Goal: Check status: Verify the current state of an ongoing process or item

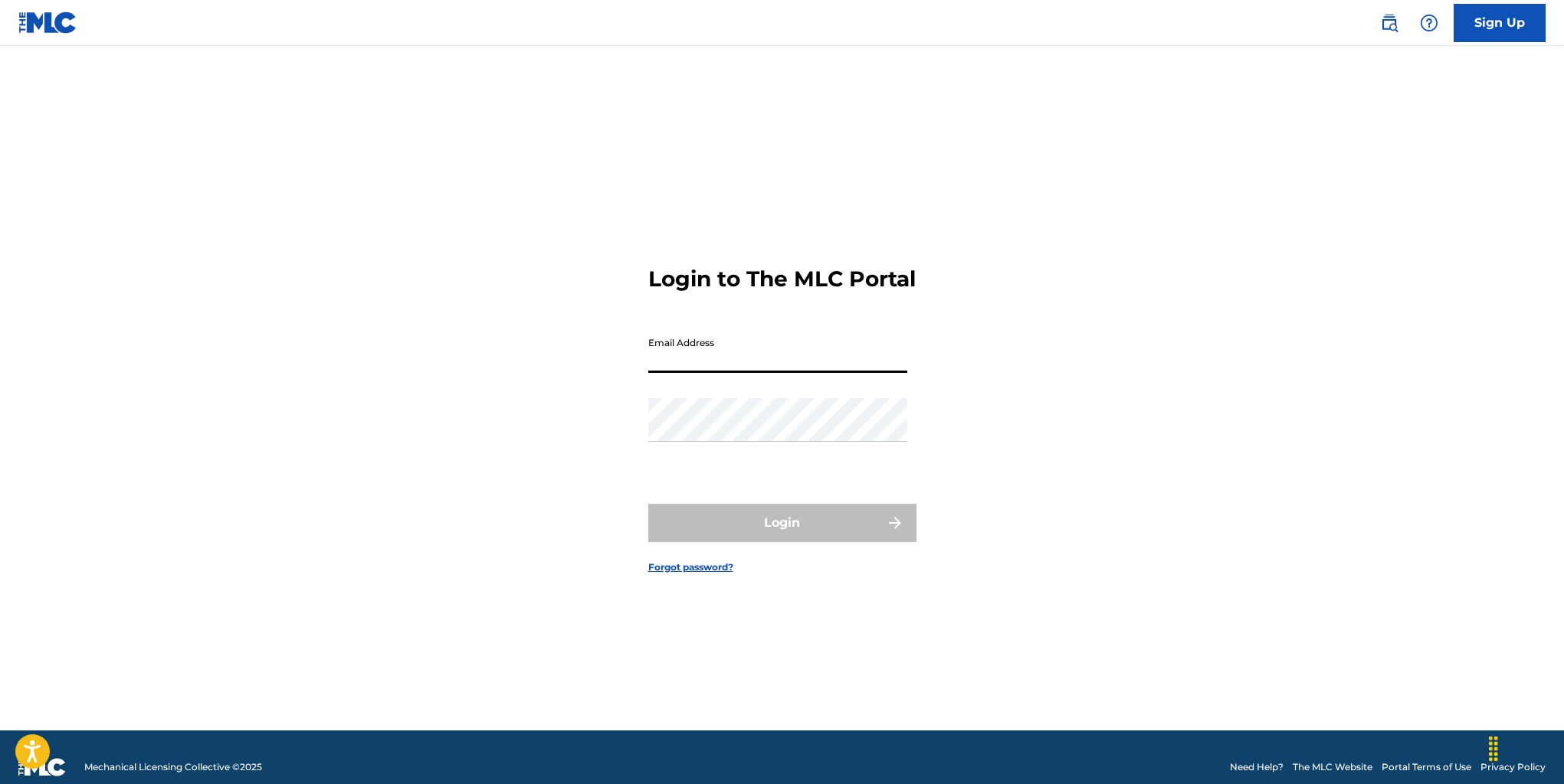
type input "[PERSON_NAME][EMAIL_ADDRESS][DOMAIN_NAME]"
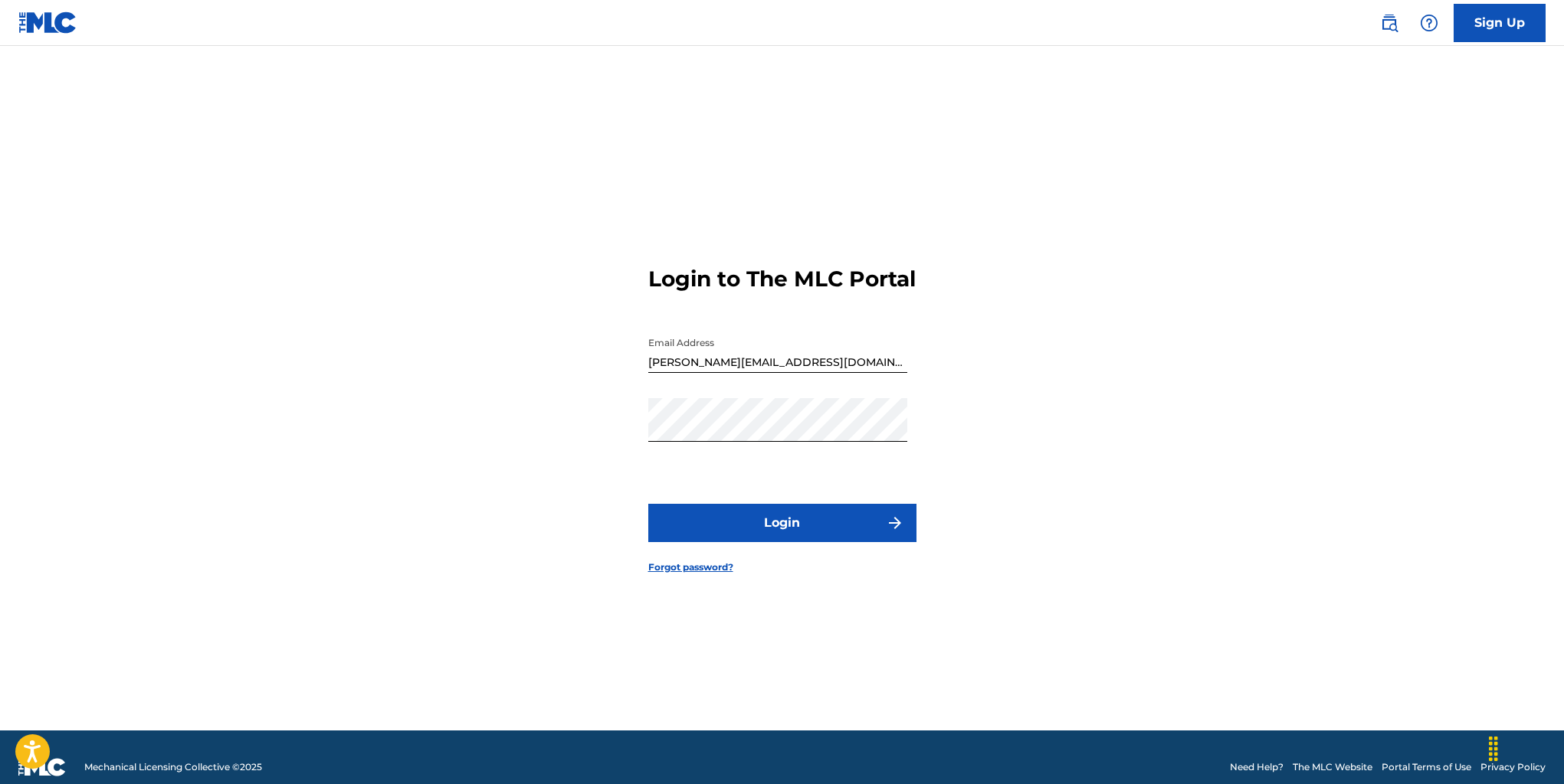
click at [760, 531] on button "Login" at bounding box center [782, 523] width 268 height 38
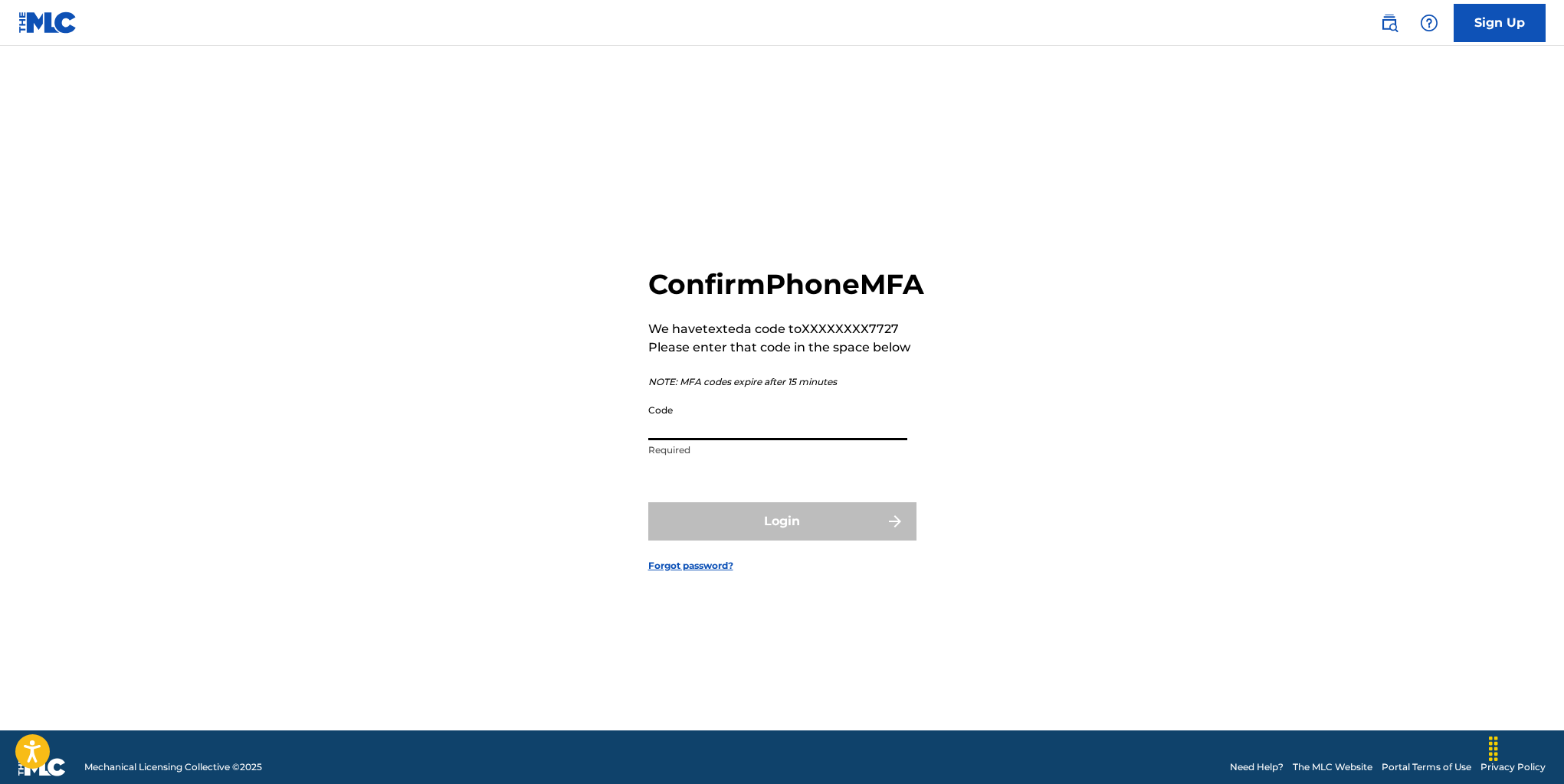
click at [679, 440] on input "Code" at bounding box center [778, 418] width 259 height 44
paste input "749380"
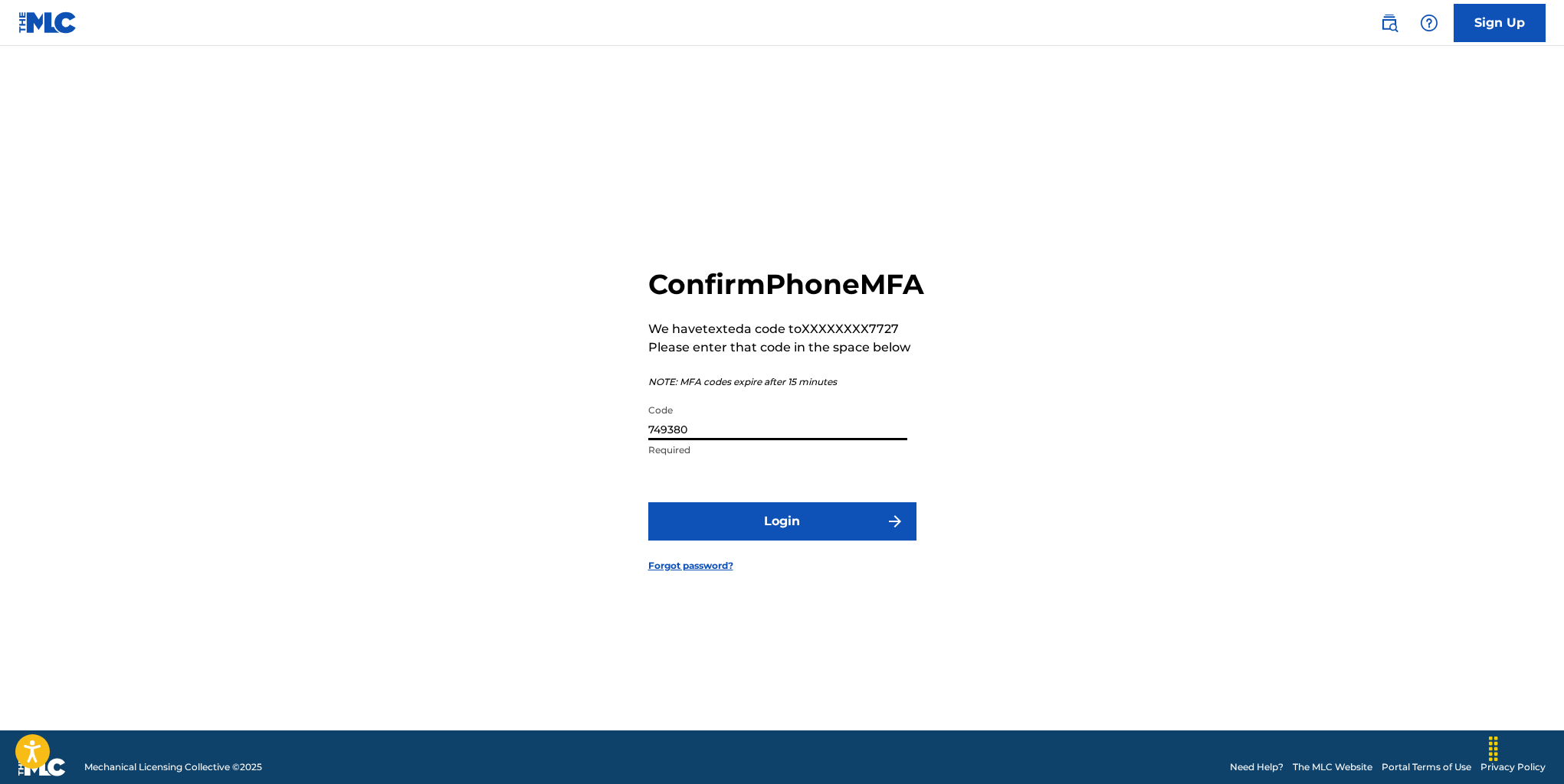
type input "749380"
click at [797, 540] on button "Login" at bounding box center [782, 521] width 268 height 38
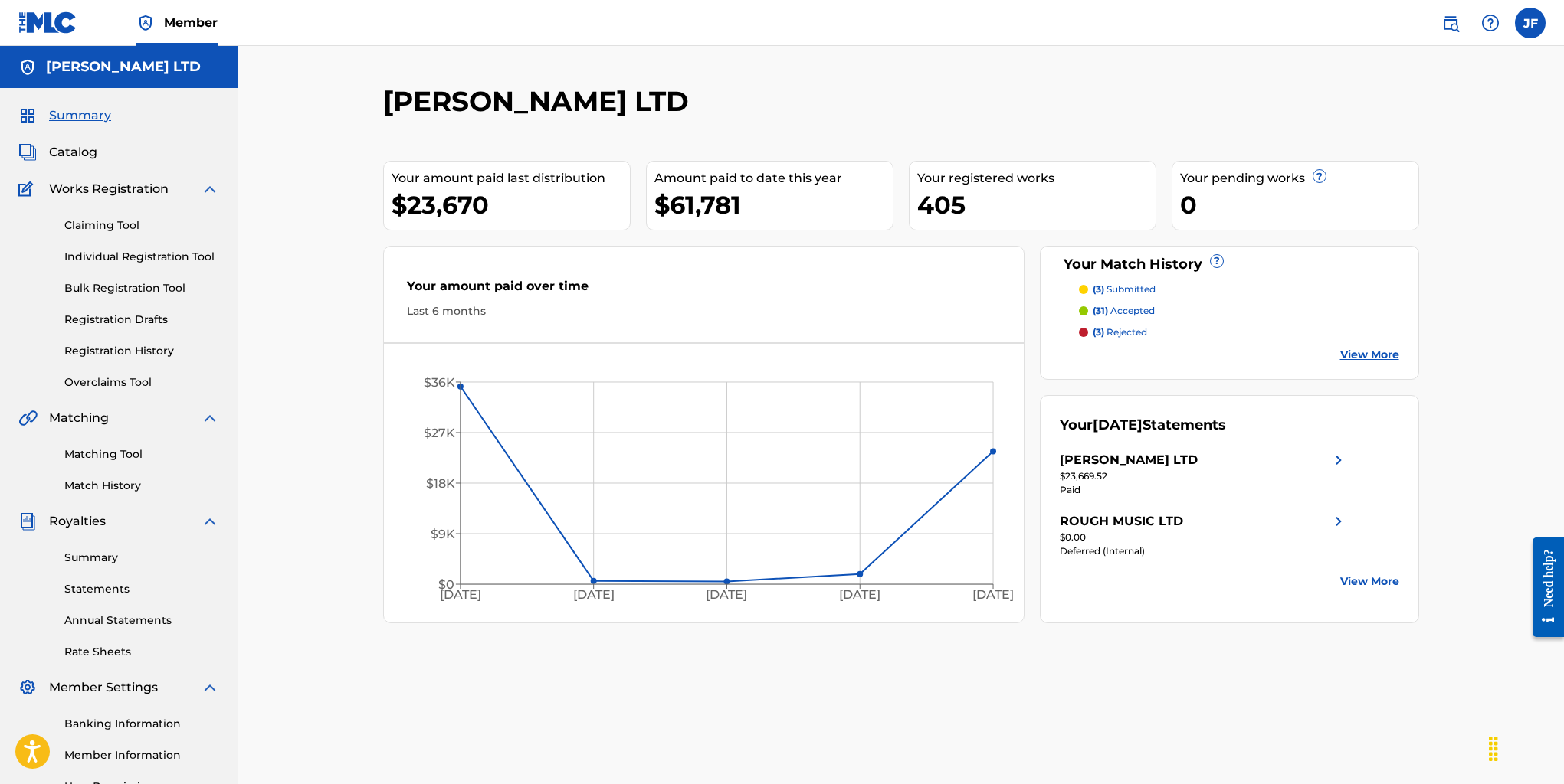
click at [132, 354] on link "Registration History" at bounding box center [141, 351] width 155 height 17
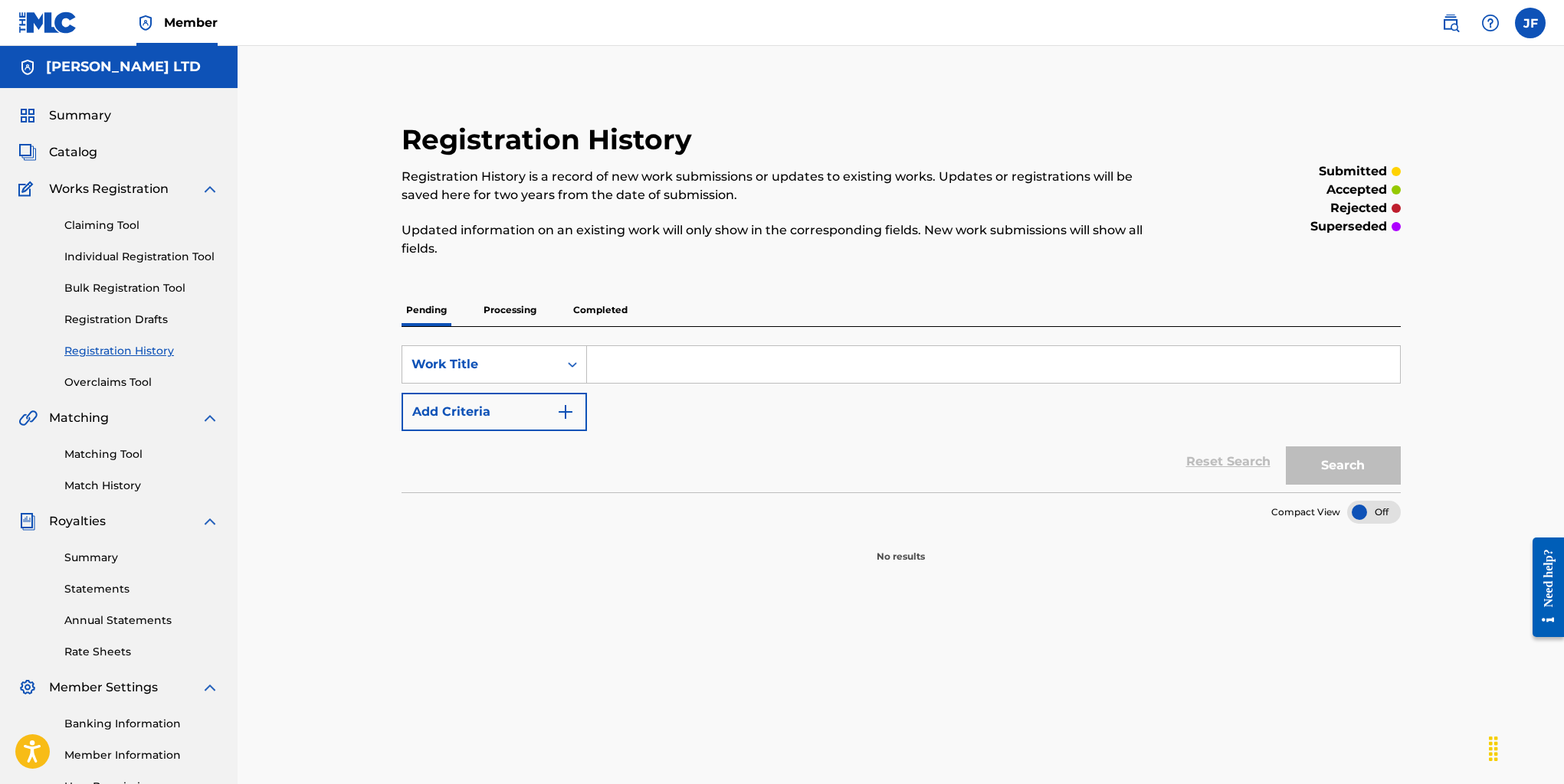
click at [509, 303] on p "Processing" at bounding box center [510, 310] width 62 height 32
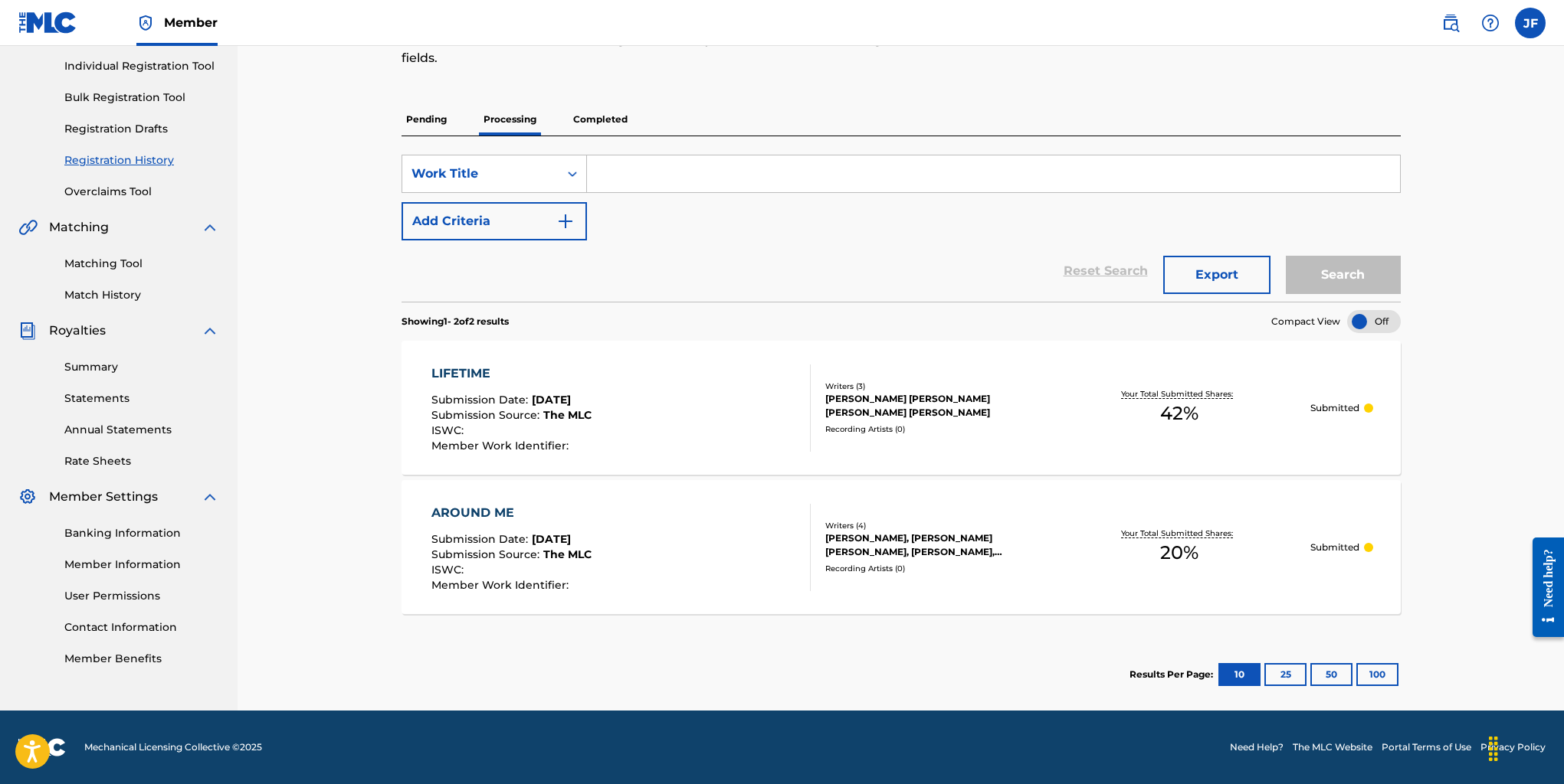
scroll to position [190, 0]
click at [1375, 670] on button "100" at bounding box center [1376, 675] width 42 height 23
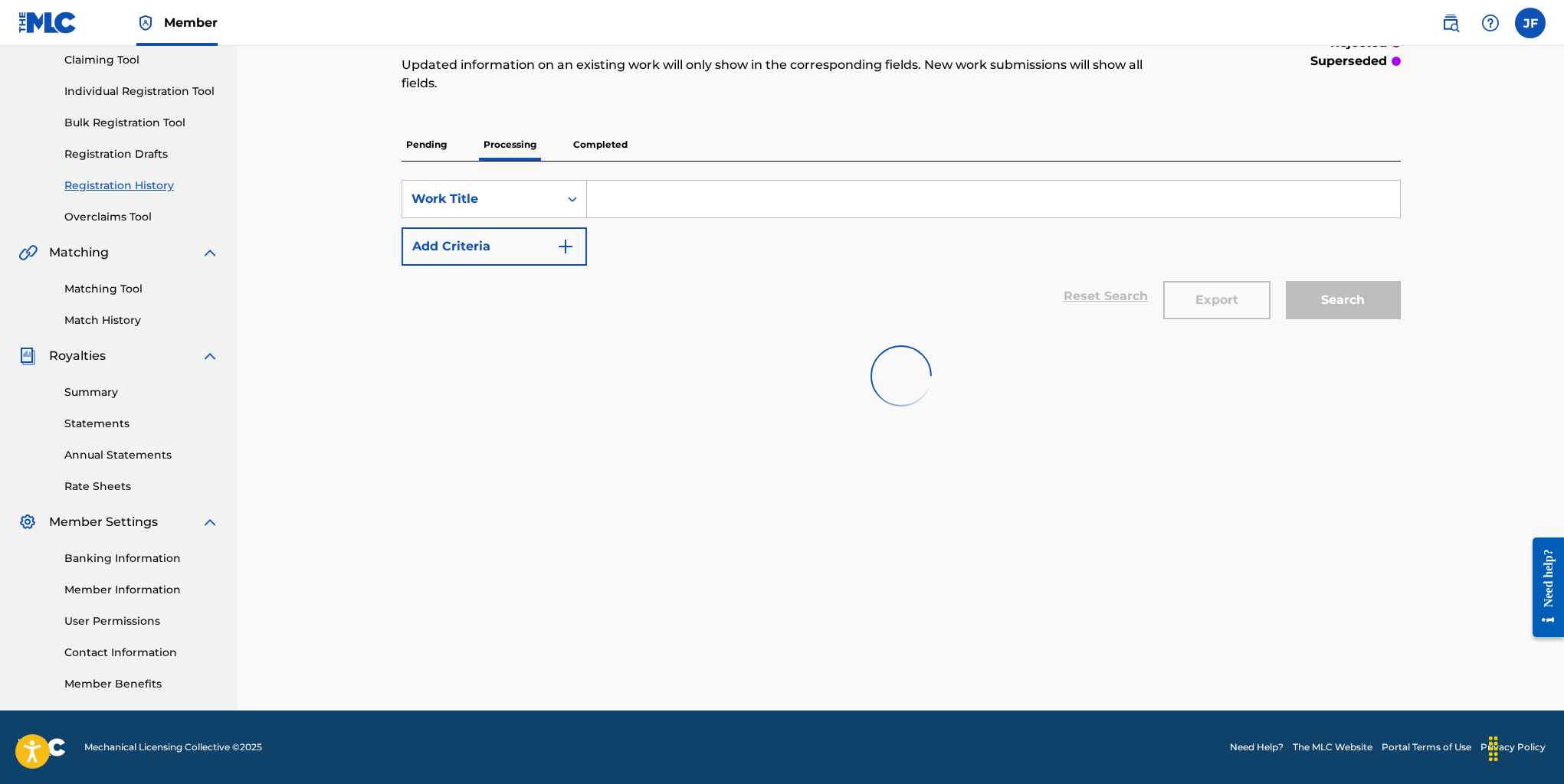
scroll to position [165, 0]
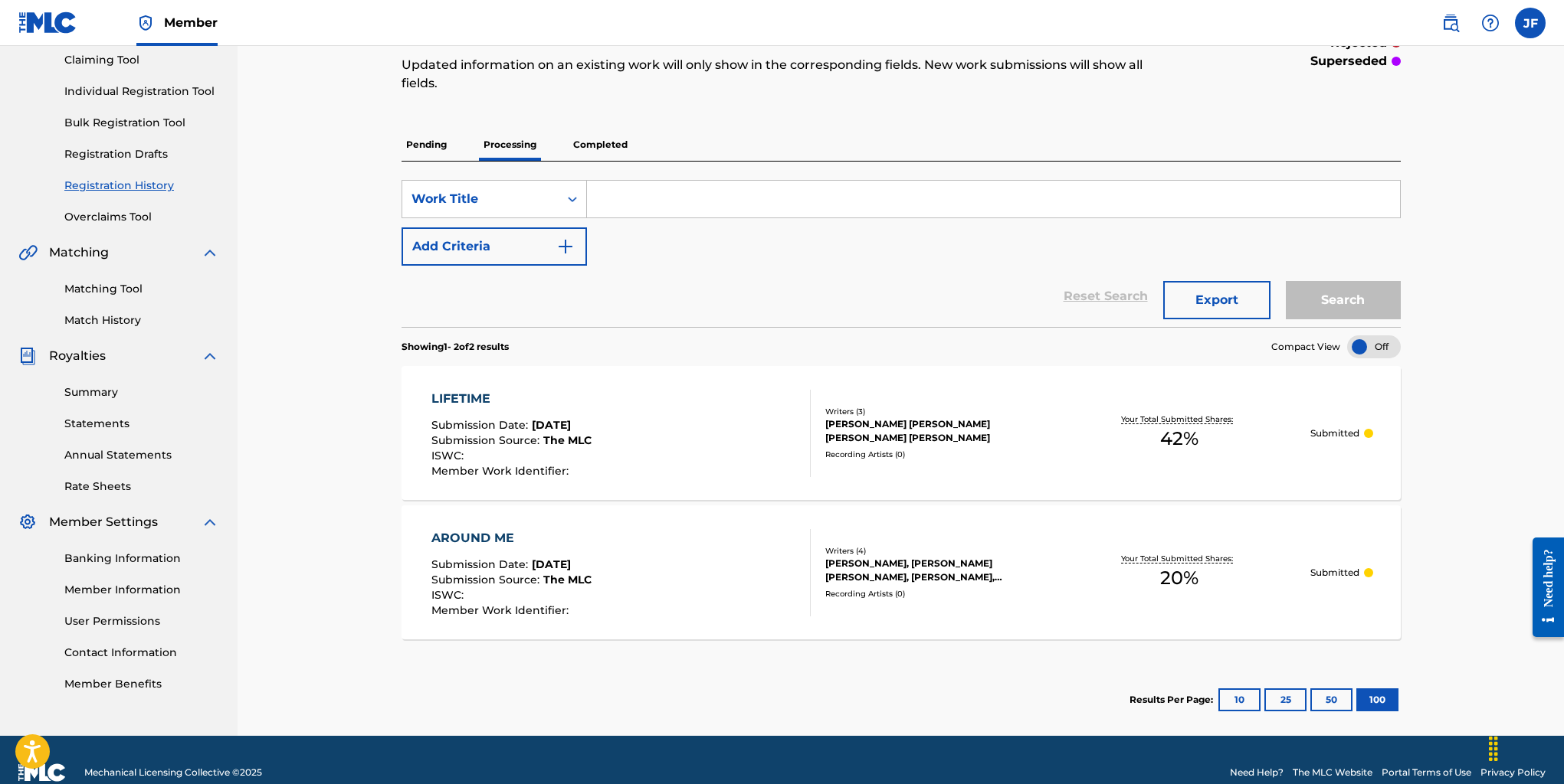
click at [593, 143] on p "Completed" at bounding box center [600, 144] width 63 height 32
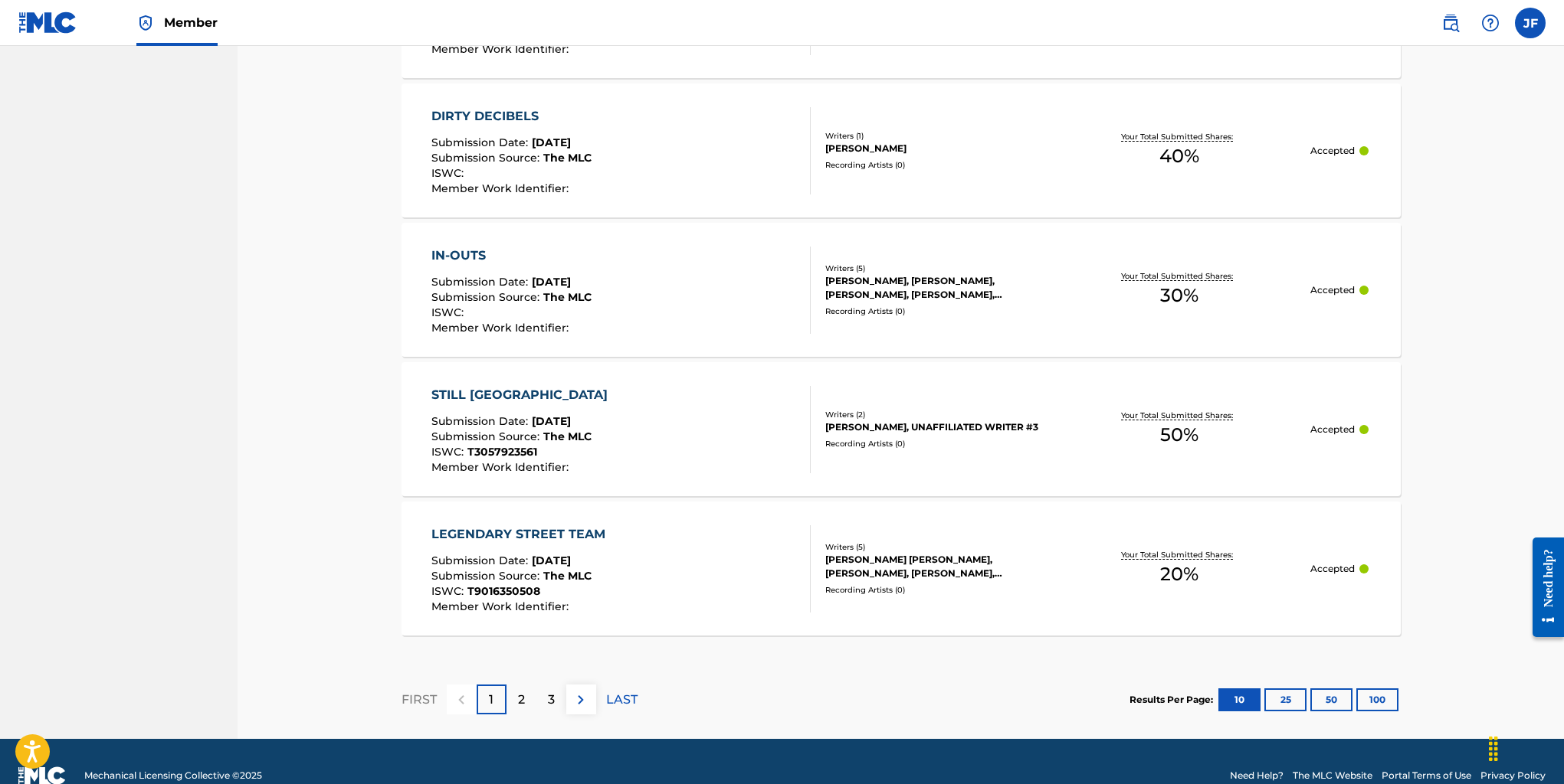
scroll to position [1351, 0]
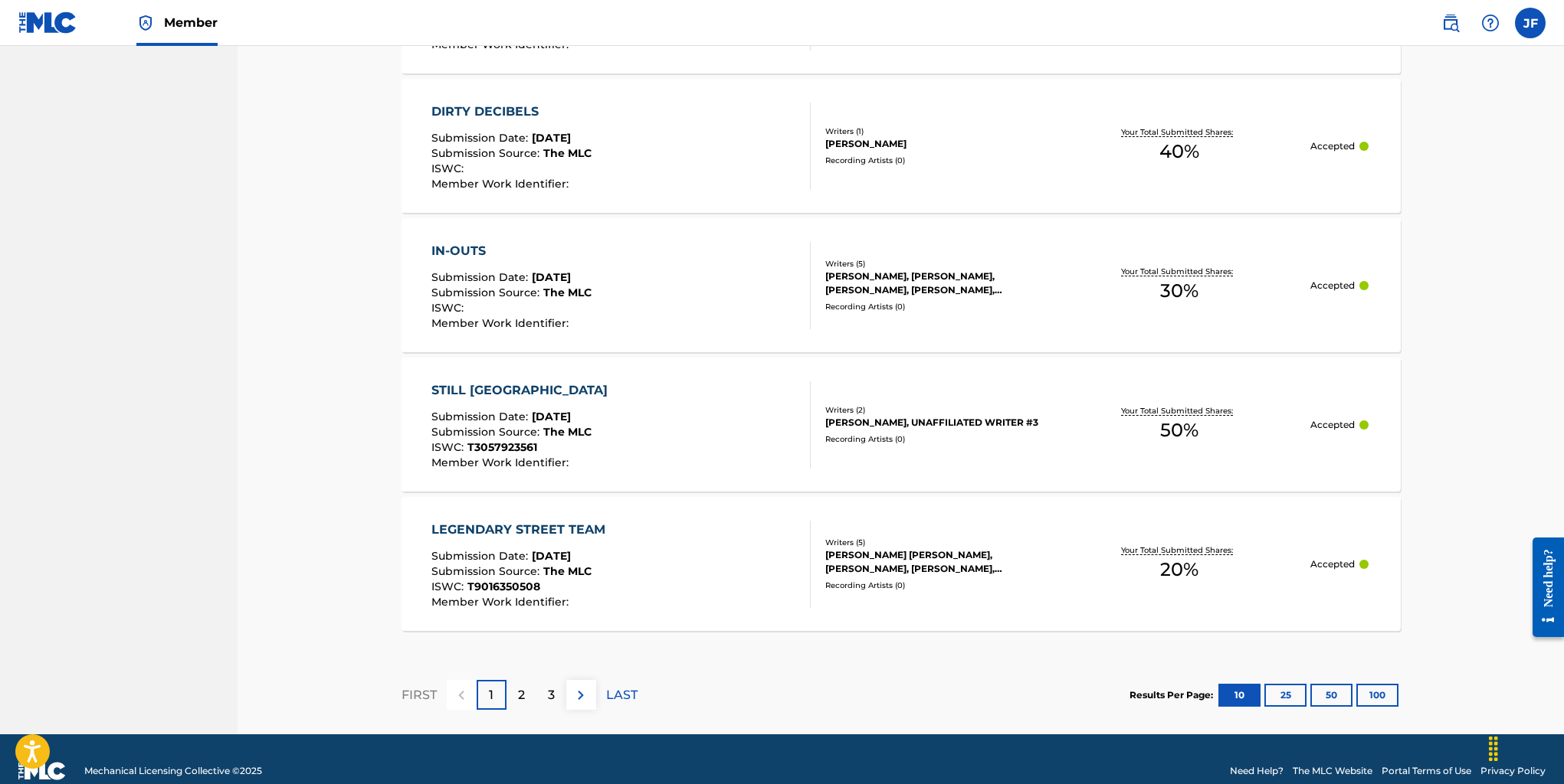
click at [534, 699] on div "2" at bounding box center [521, 695] width 30 height 30
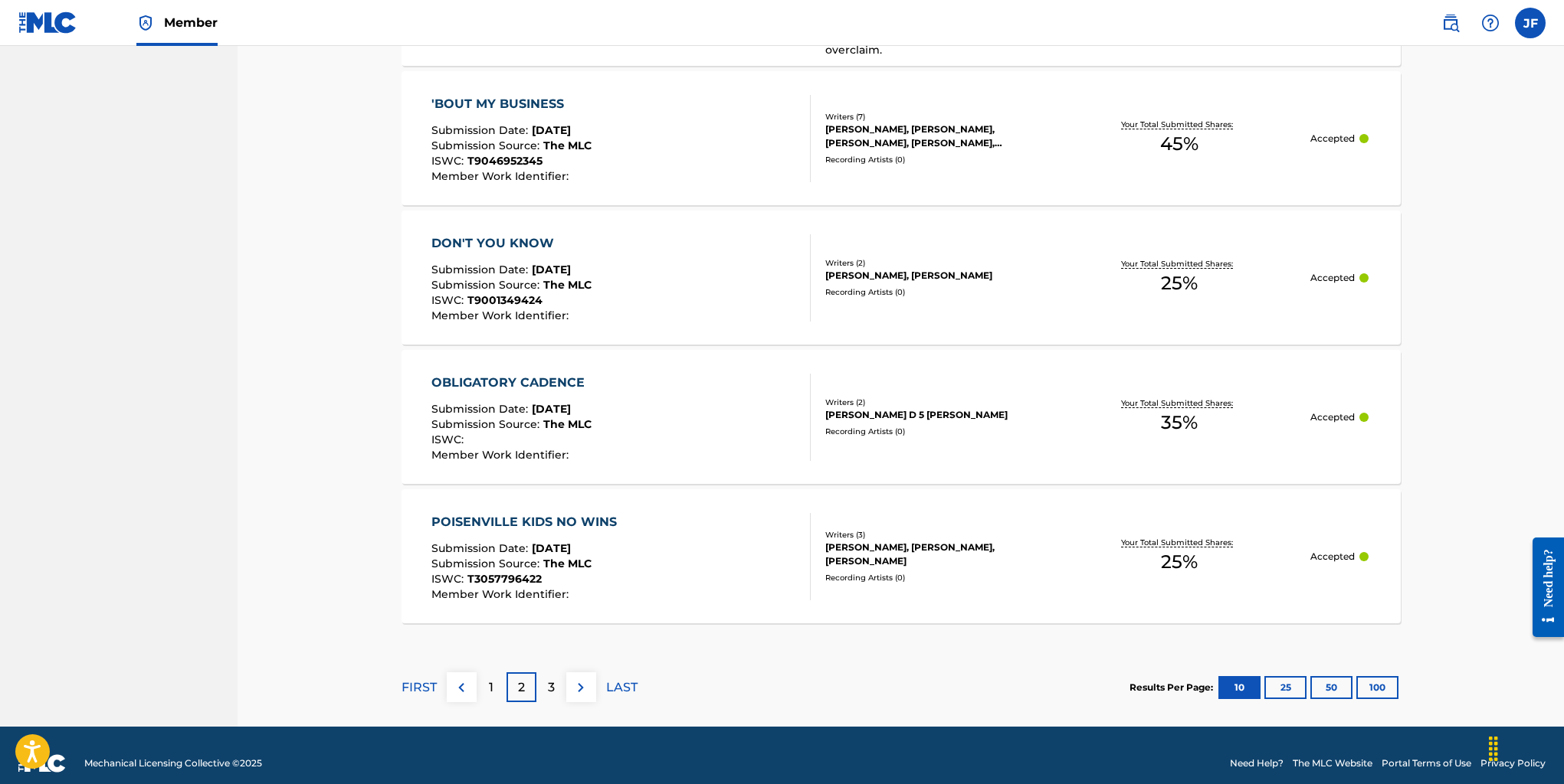
scroll to position [1376, 1]
click at [540, 672] on div "3" at bounding box center [551, 687] width 30 height 30
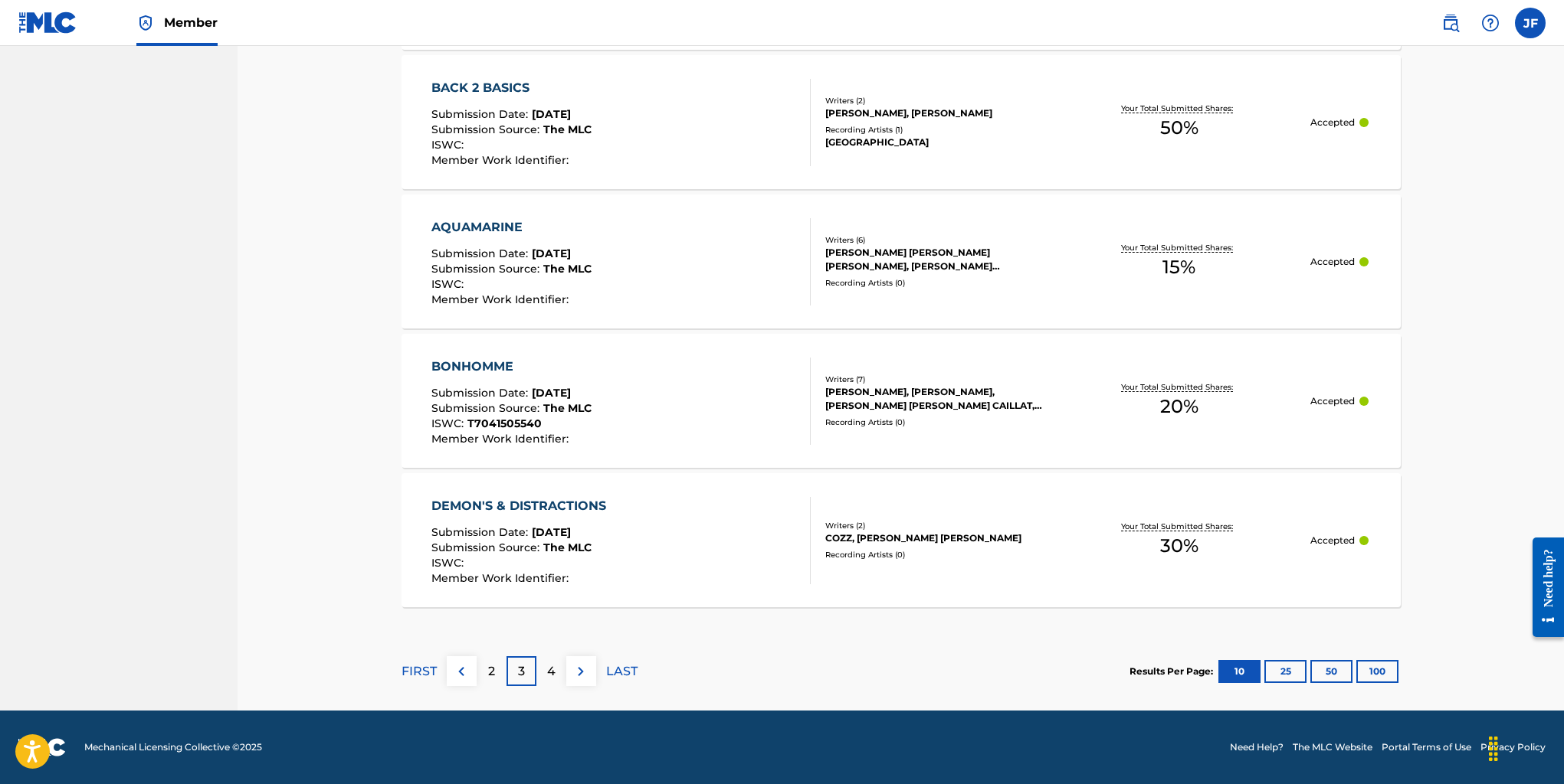
scroll to position [1375, 0]
click at [1391, 672] on button "100" at bounding box center [1376, 671] width 42 height 23
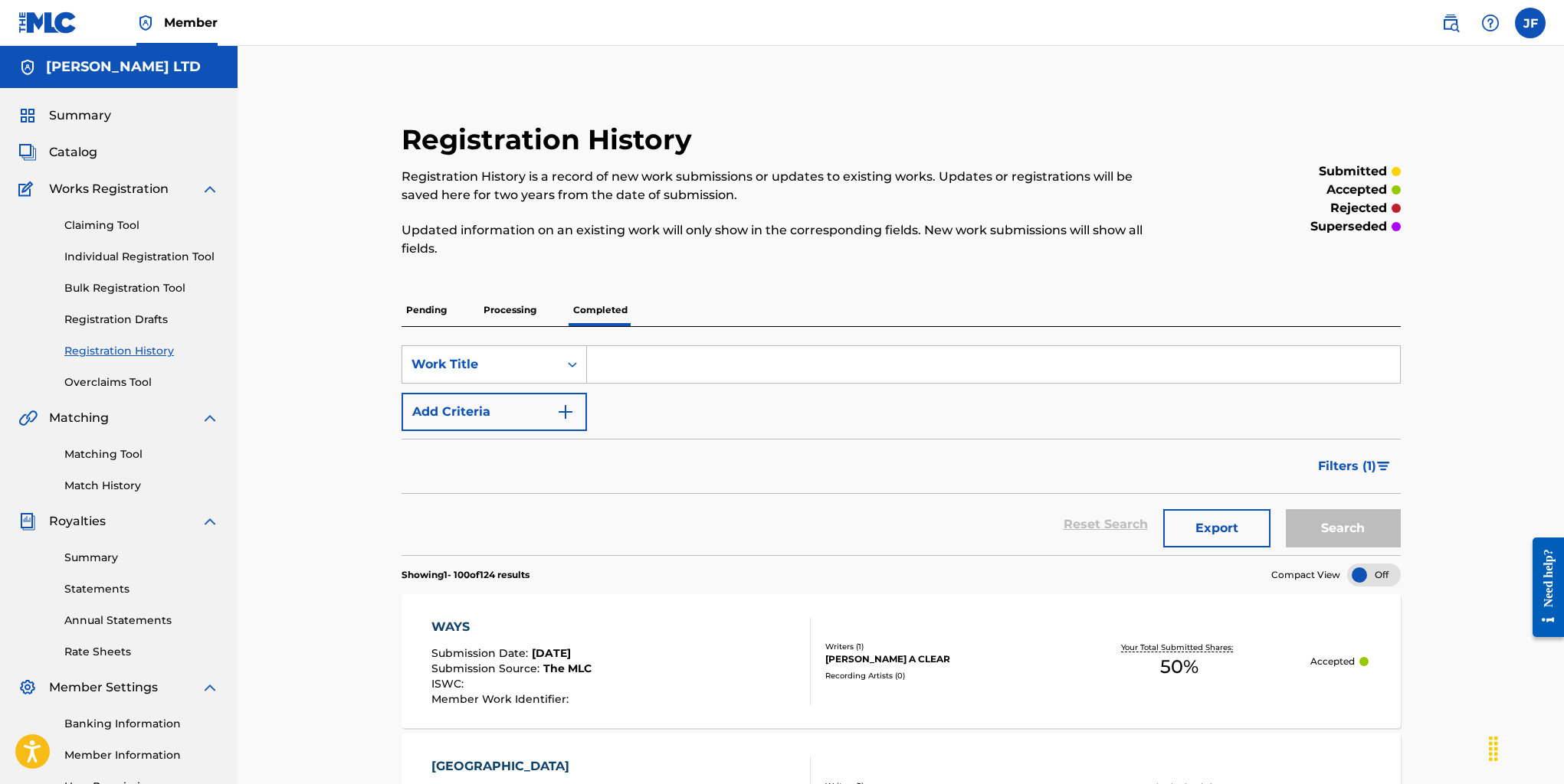
scroll to position [0, 0]
click at [99, 224] on link "Claiming Tool" at bounding box center [141, 225] width 155 height 17
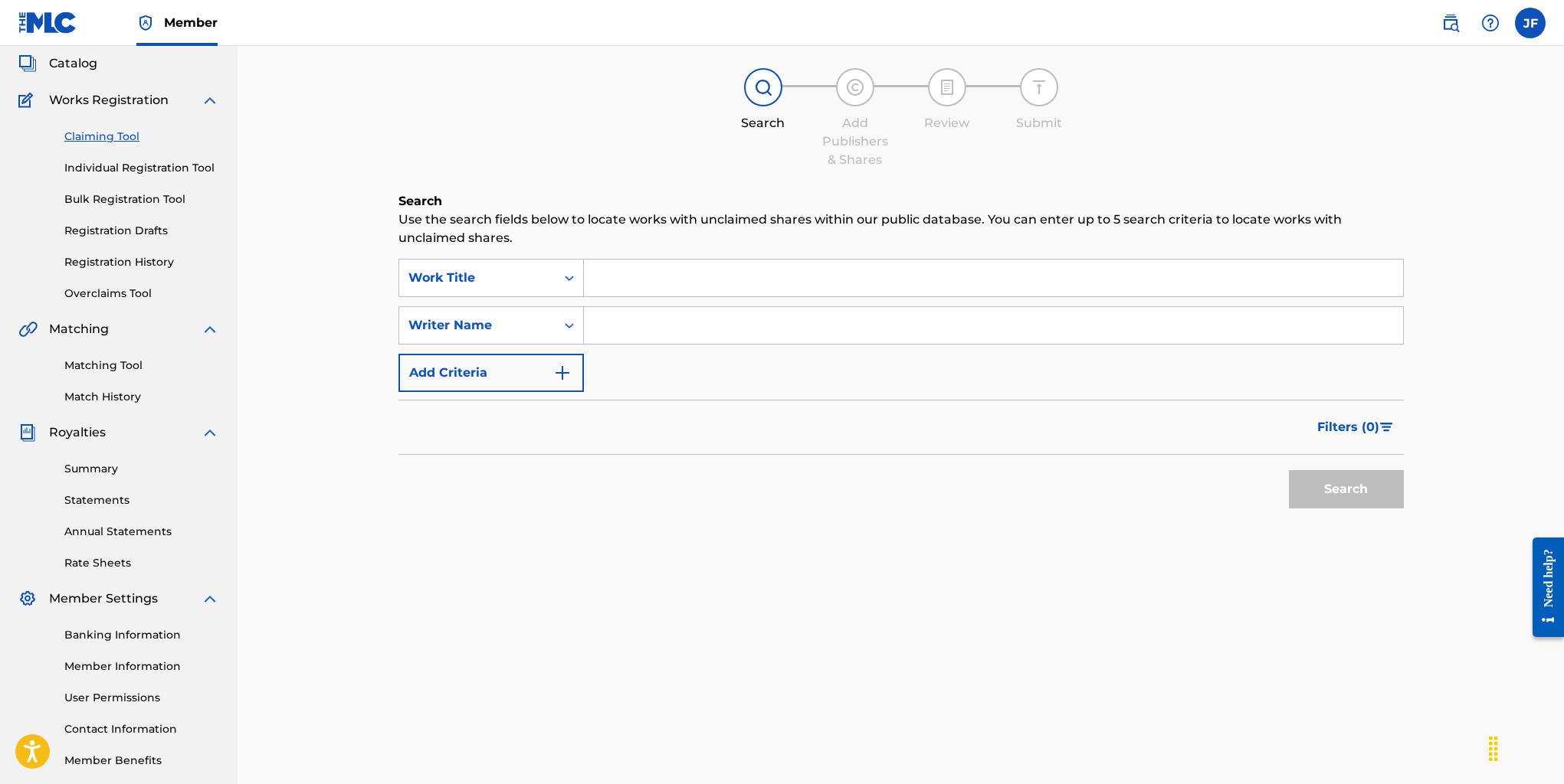
scroll to position [92, 0]
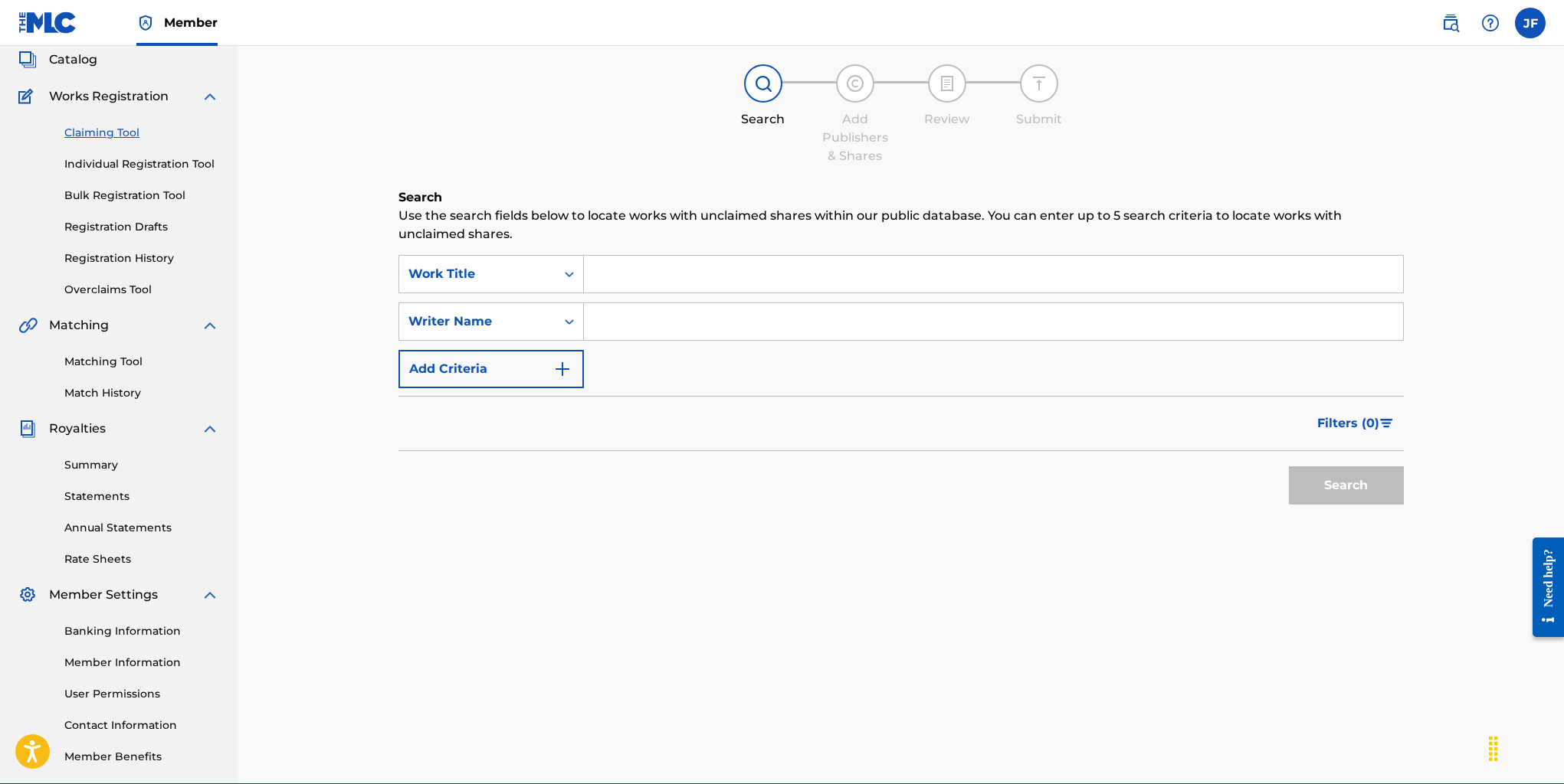
click at [92, 467] on link "Summary" at bounding box center [141, 465] width 155 height 17
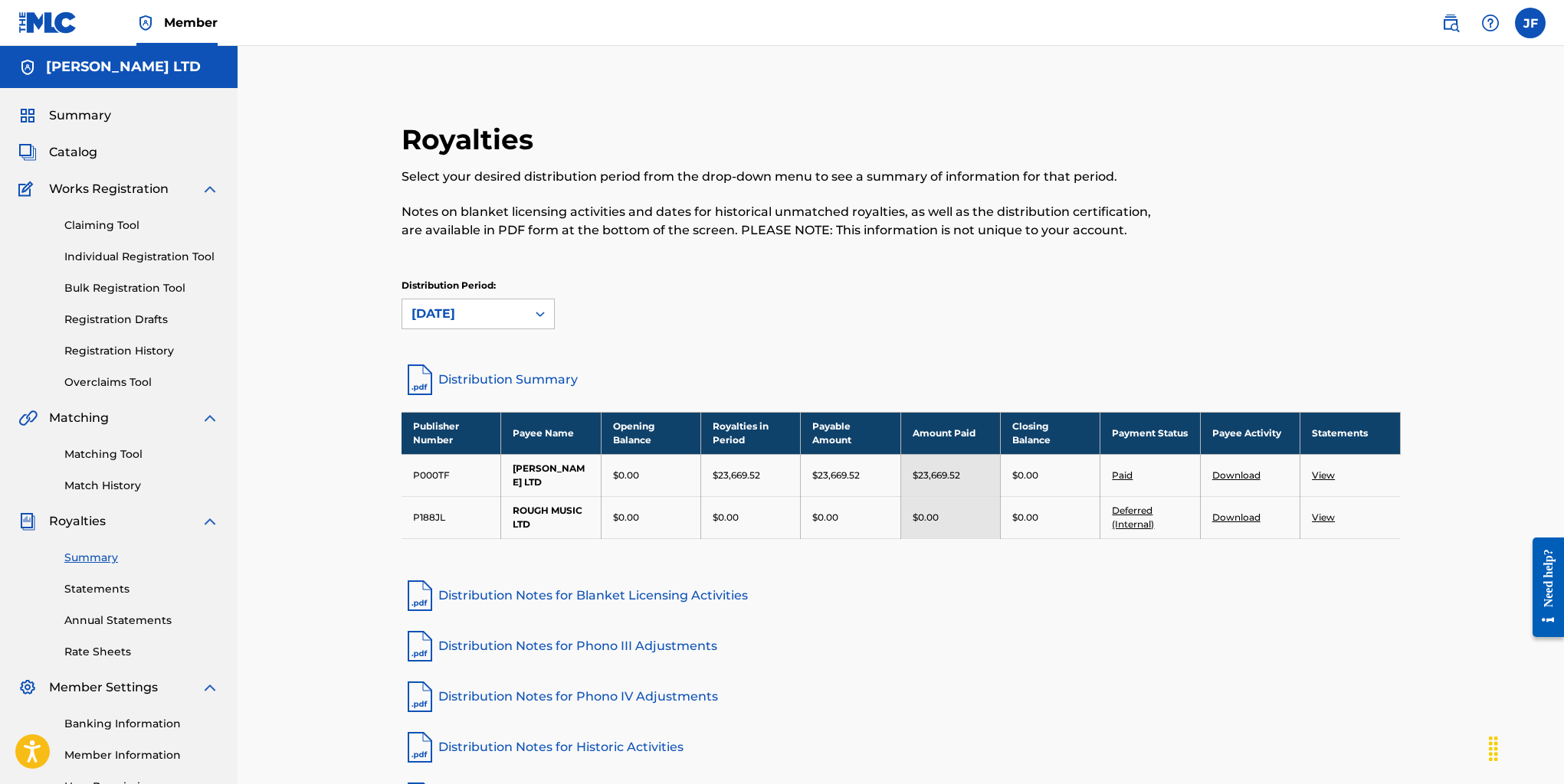
click at [119, 218] on link "Claiming Tool" at bounding box center [141, 225] width 155 height 17
